Goal: Transaction & Acquisition: Purchase product/service

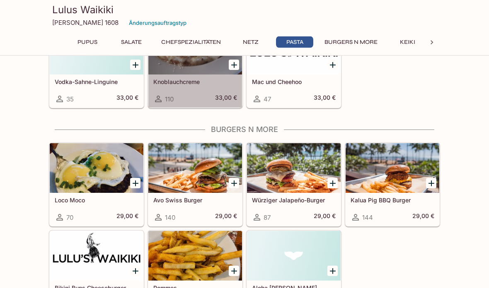
scroll to position [888, 0]
click at [183, 67] on div at bounding box center [195, 50] width 94 height 50
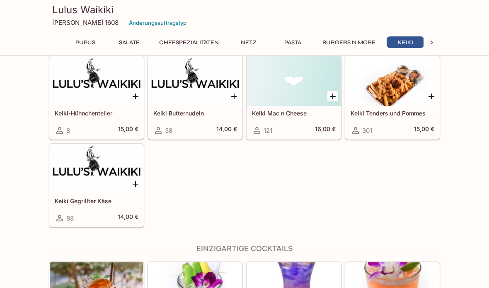
scroll to position [0, 3]
click at [391, 82] on div at bounding box center [392, 81] width 94 height 50
